Goal: Transaction & Acquisition: Subscribe to service/newsletter

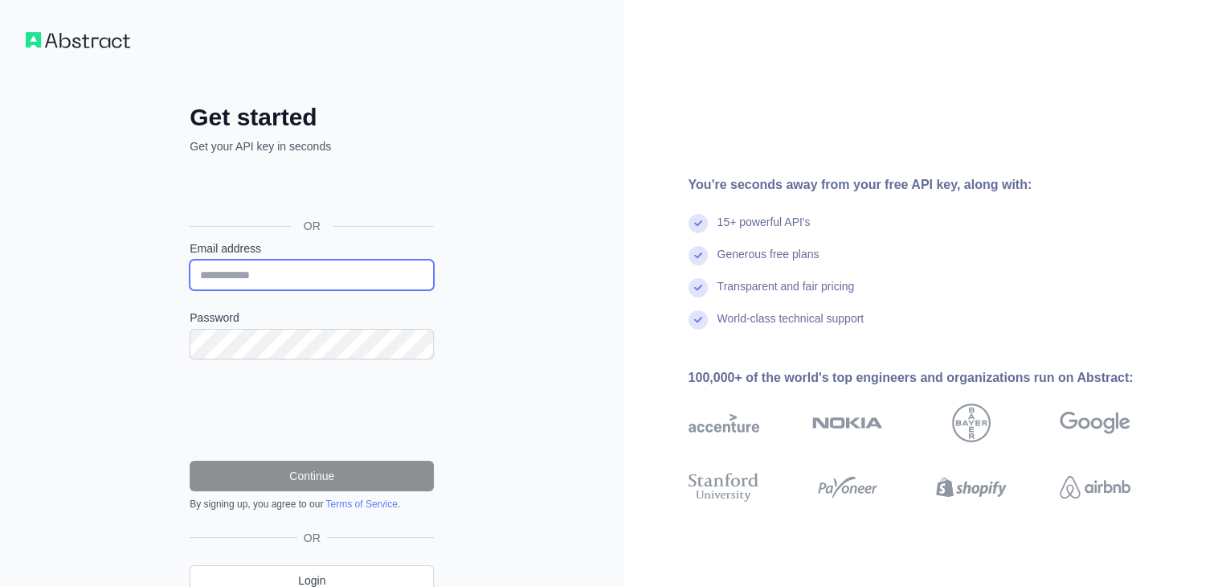
click at [276, 280] on input "Email address" at bounding box center [312, 275] width 244 height 31
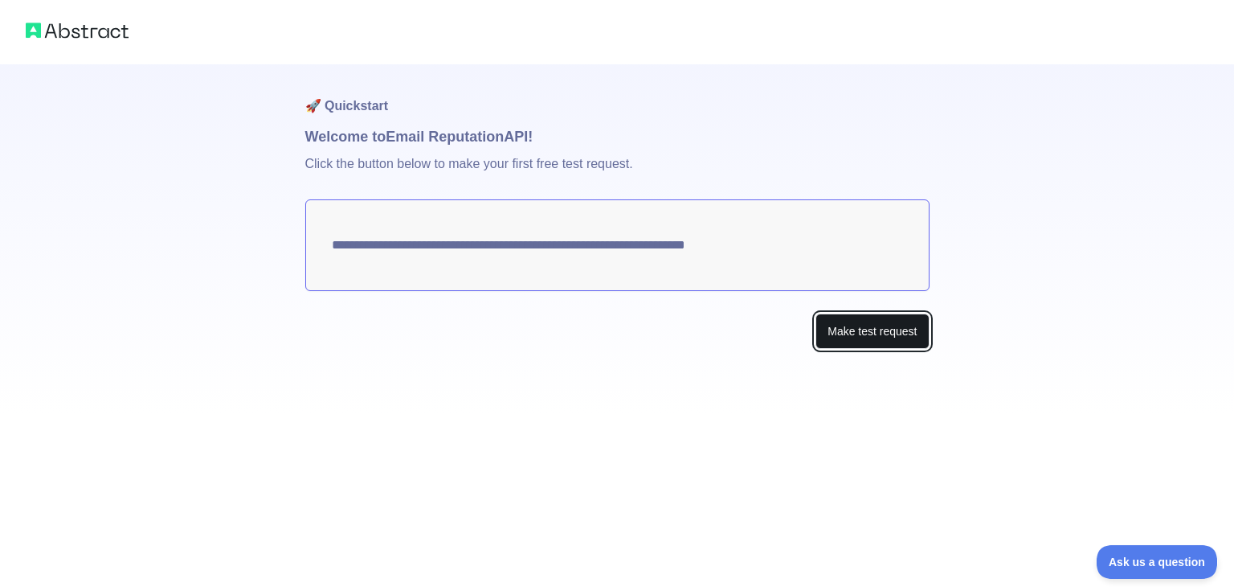
click at [858, 338] on button "Make test request" at bounding box center [872, 331] width 113 height 36
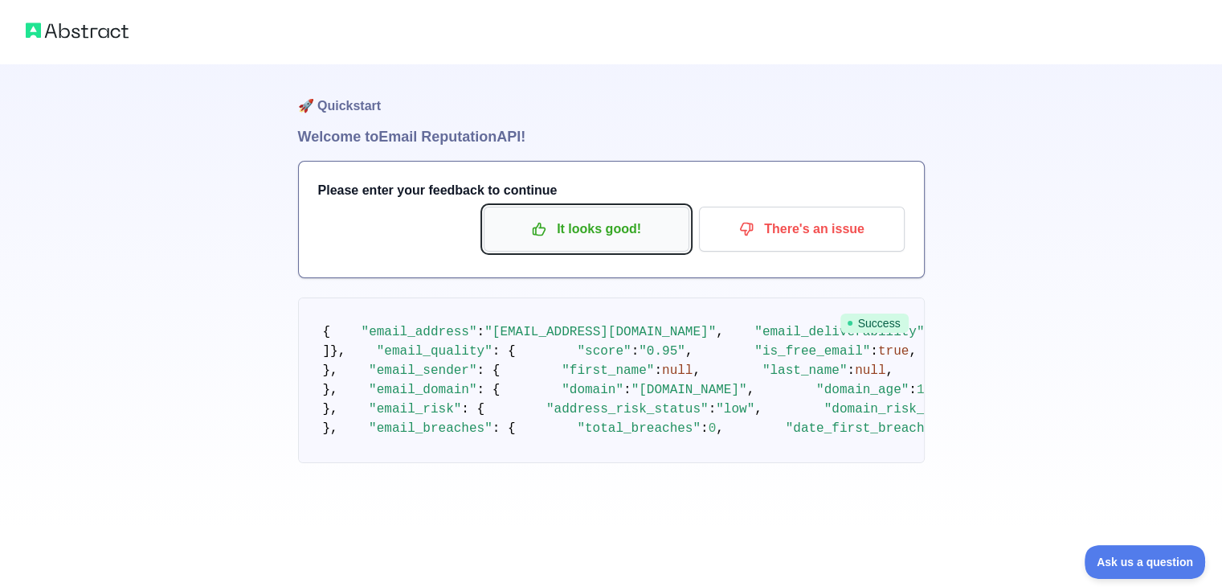
click at [584, 234] on p "It looks good!" at bounding box center [587, 228] width 182 height 27
